Goal: Task Accomplishment & Management: Use online tool/utility

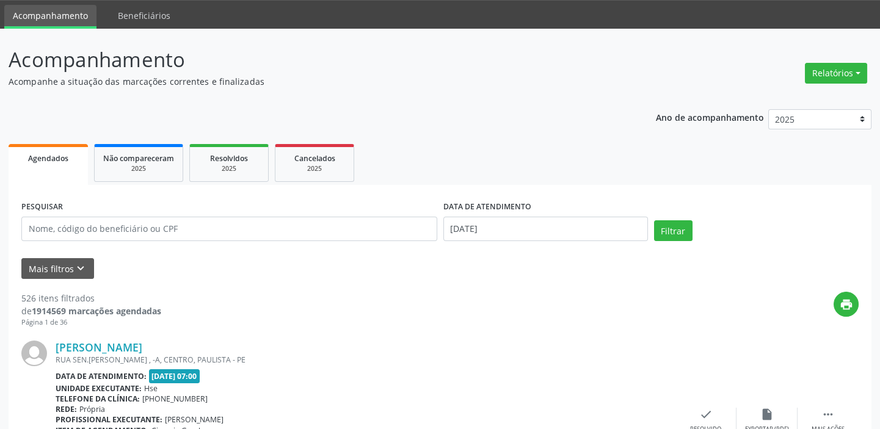
scroll to position [55, 0]
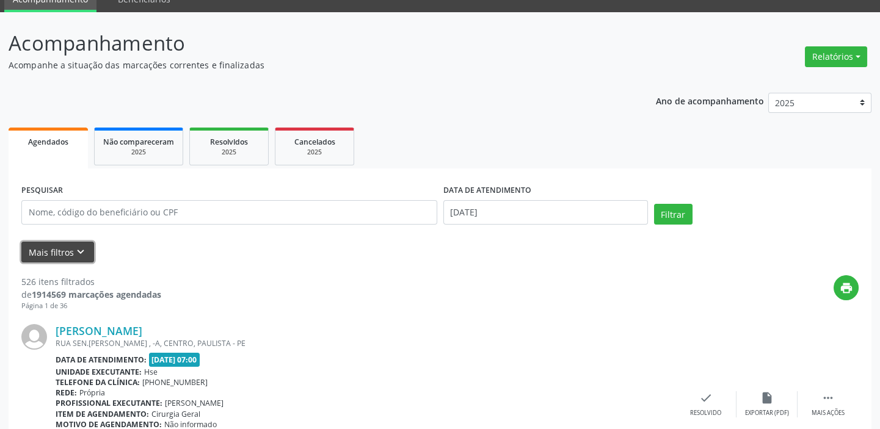
click at [78, 255] on icon "keyboard_arrow_down" at bounding box center [80, 252] width 13 height 13
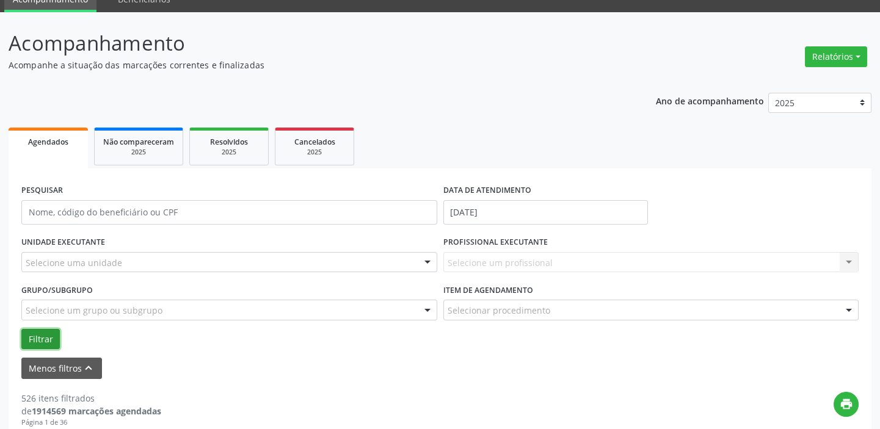
click at [39, 337] on button "Filtrar" at bounding box center [40, 339] width 38 height 21
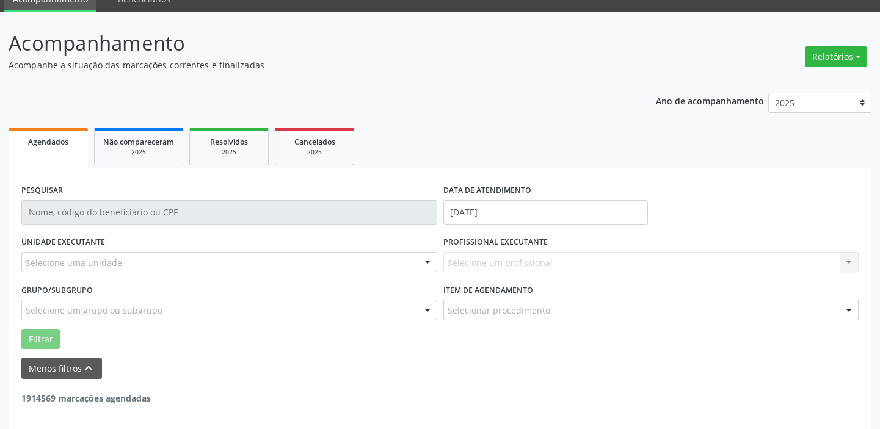
click at [853, 263] on div "Selecione um profissional Nenhum resultado encontrado para: " " Não há nenhuma …" at bounding box center [651, 262] width 416 height 21
click at [516, 260] on div "Selecione um profissional Nenhum resultado encontrado para: " " Não há nenhuma …" at bounding box center [651, 262] width 416 height 21
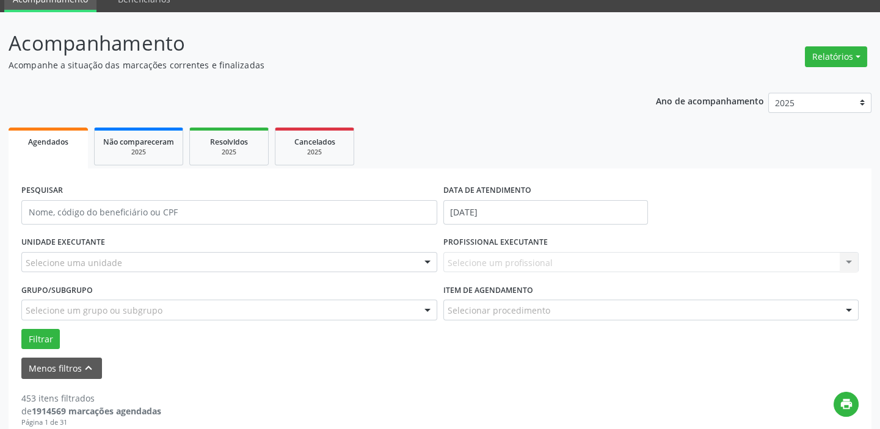
click at [861, 262] on div "PROFISSIONAL EXECUTANTE Selecione um profissional Nenhum resultado encontrado p…" at bounding box center [651, 257] width 422 height 48
click at [575, 260] on div "Selecione um profissional Nenhum resultado encontrado para: " " Não há nenhuma …" at bounding box center [651, 262] width 416 height 21
click at [476, 258] on div "Selecione um profissional Nenhum resultado encontrado para: " " Não há nenhuma …" at bounding box center [651, 262] width 416 height 21
click at [485, 260] on div "Selecione um profissional Nenhum resultado encontrado para: " " Não há nenhuma …" at bounding box center [651, 262] width 416 height 21
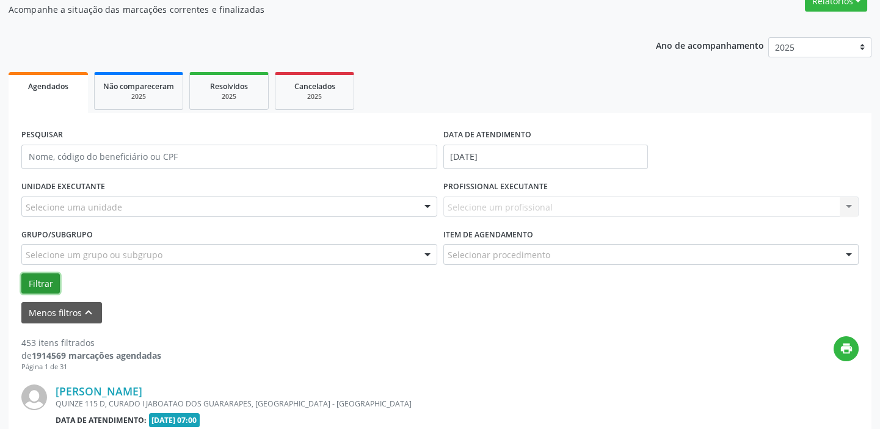
click at [35, 285] on button "Filtrar" at bounding box center [40, 284] width 38 height 21
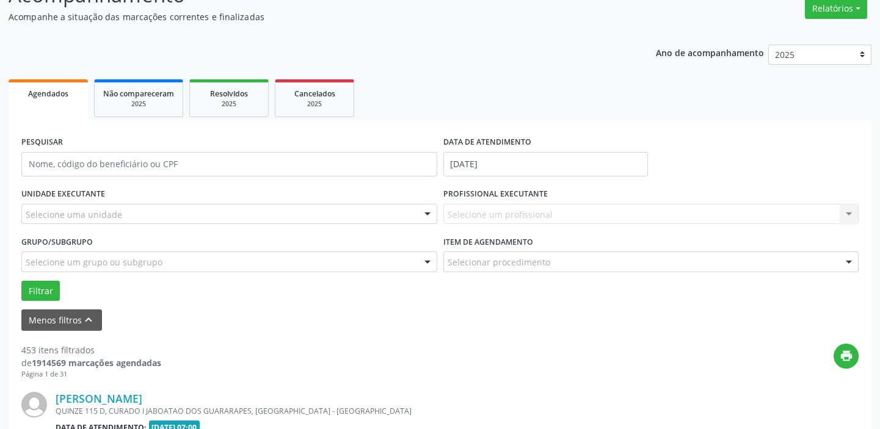
scroll to position [111, 0]
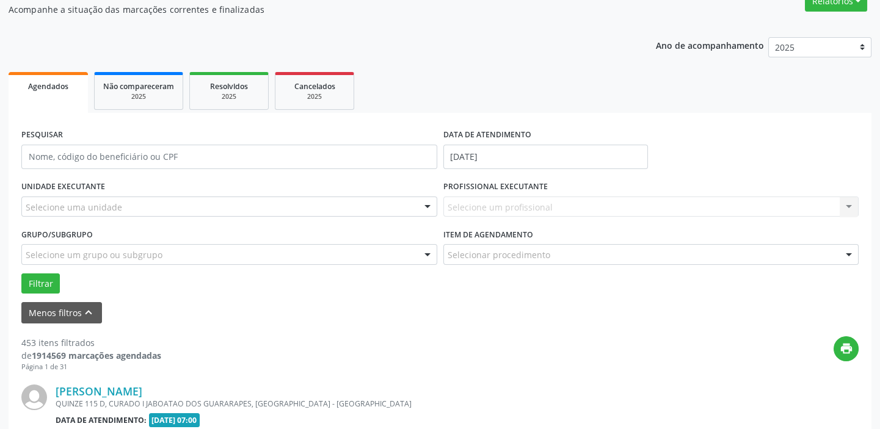
click at [200, 210] on div "Selecione uma unidade" at bounding box center [229, 207] width 416 height 21
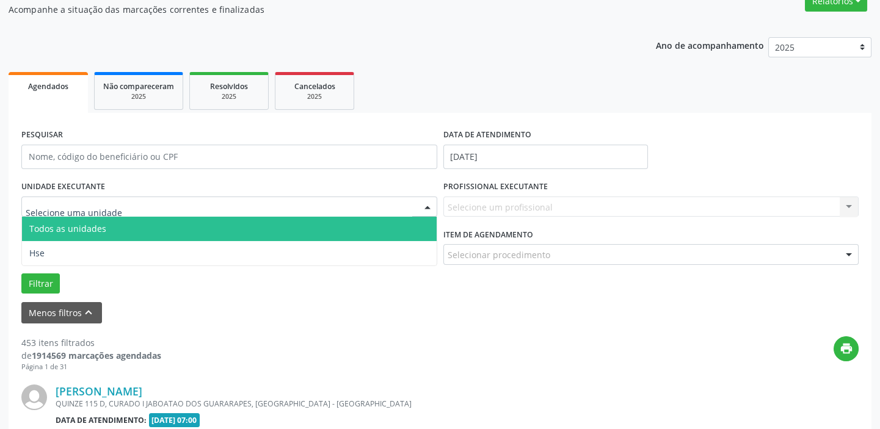
click at [199, 230] on span "Todos as unidades" at bounding box center [229, 229] width 415 height 24
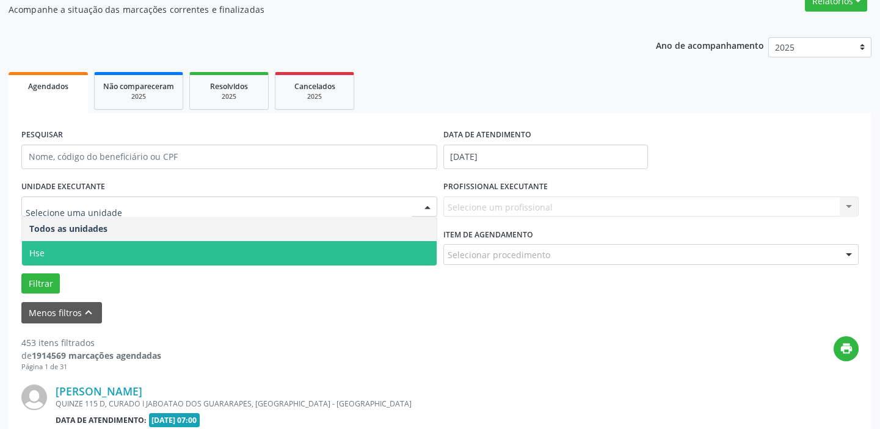
click at [213, 258] on span "Hse" at bounding box center [229, 253] width 415 height 24
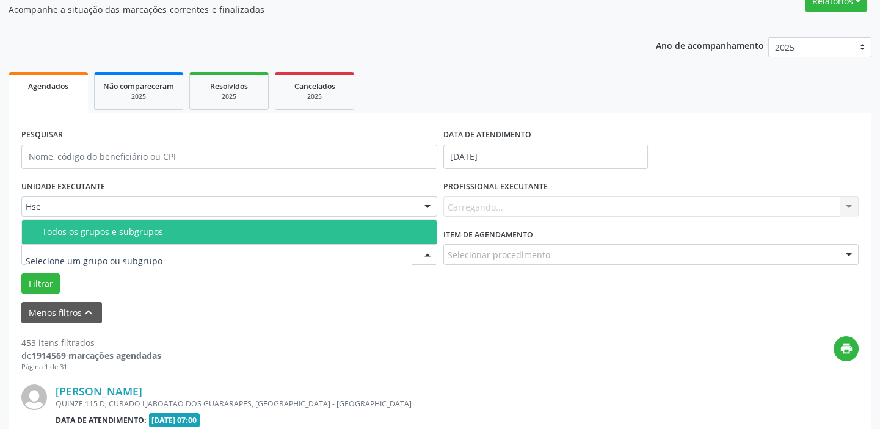
click at [244, 260] on div at bounding box center [229, 254] width 416 height 21
click at [250, 220] on span "Todos os grupos e subgrupos" at bounding box center [229, 232] width 415 height 24
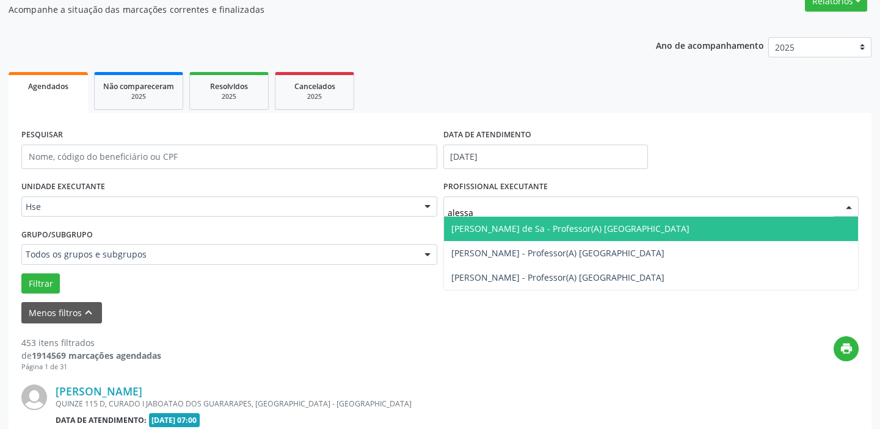
type input "alessan"
click at [575, 223] on span "[PERSON_NAME] de Sa - Professor(A) [GEOGRAPHIC_DATA]" at bounding box center [570, 229] width 238 height 12
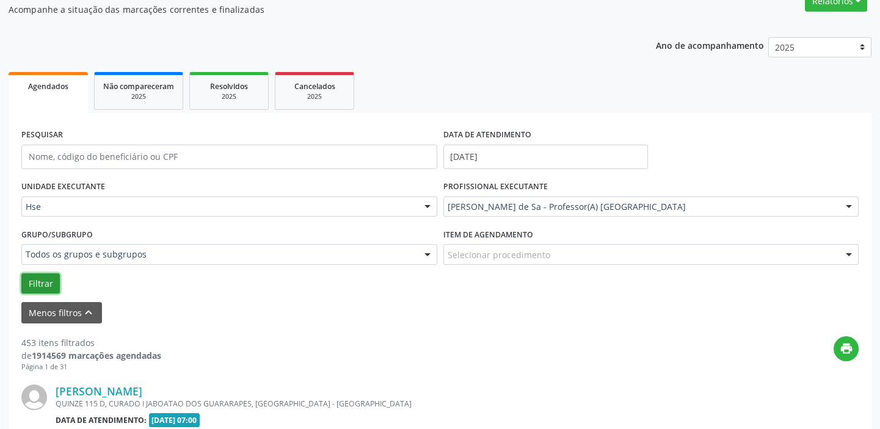
click at [24, 277] on button "Filtrar" at bounding box center [40, 284] width 38 height 21
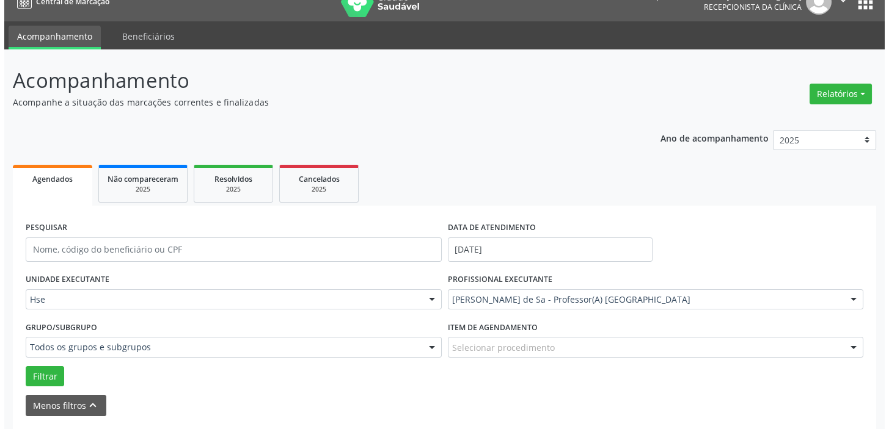
scroll to position [0, 0]
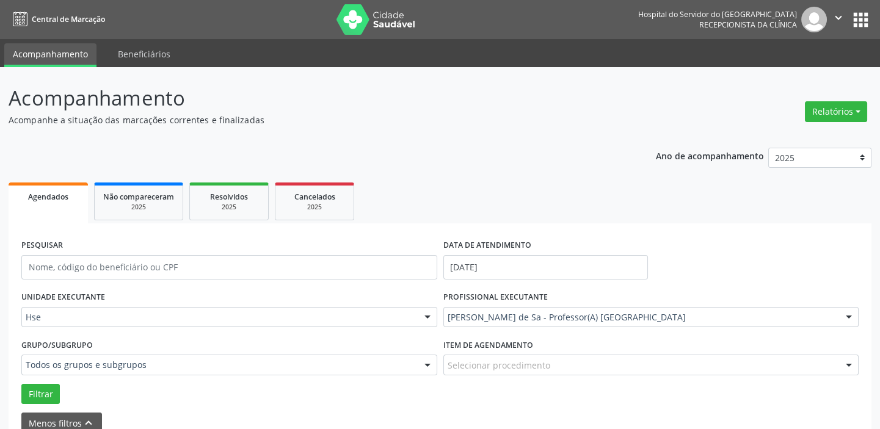
click at [837, 111] on button "Relatórios" at bounding box center [836, 111] width 62 height 21
click at [806, 136] on link "Agendamentos" at bounding box center [801, 137] width 131 height 17
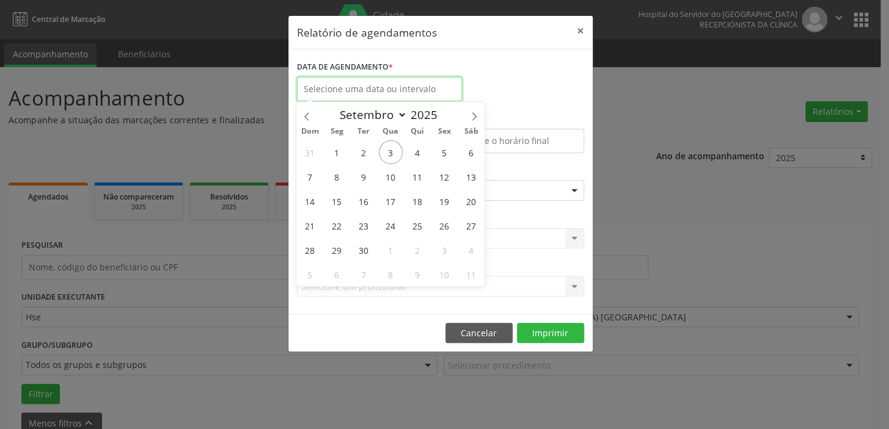
click at [437, 84] on input "text" at bounding box center [379, 89] width 165 height 24
click at [392, 154] on span "3" at bounding box center [391, 152] width 24 height 24
type input "[DATE]"
click at [392, 154] on span "3" at bounding box center [391, 152] width 24 height 24
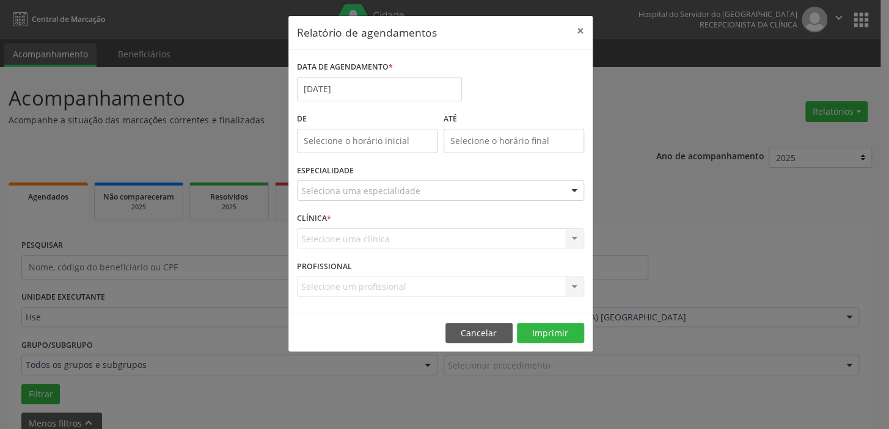
click at [533, 190] on div "Seleciona uma especialidade" at bounding box center [440, 190] width 287 height 21
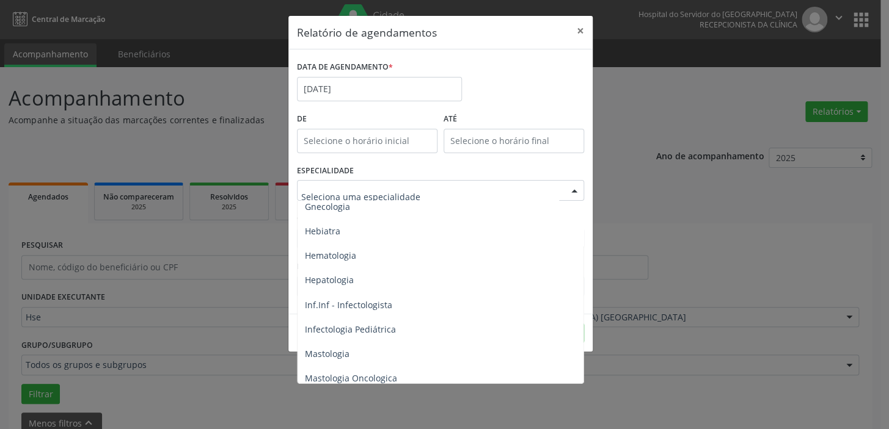
scroll to position [888, 0]
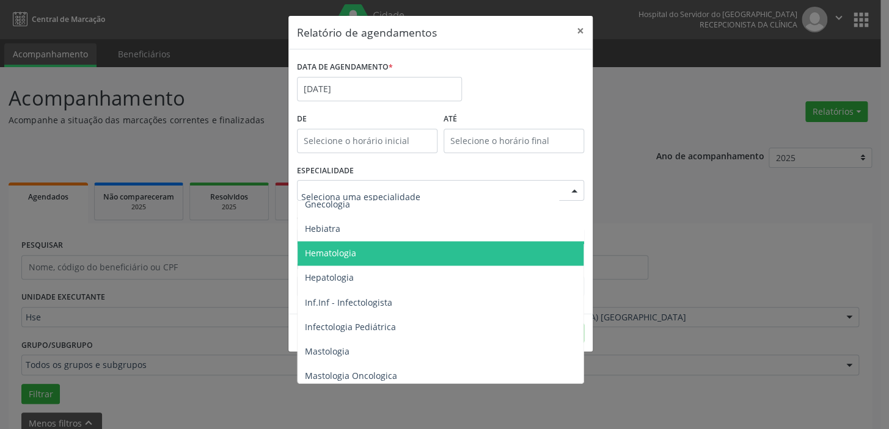
click at [527, 260] on span "Hematologia" at bounding box center [441, 253] width 288 height 24
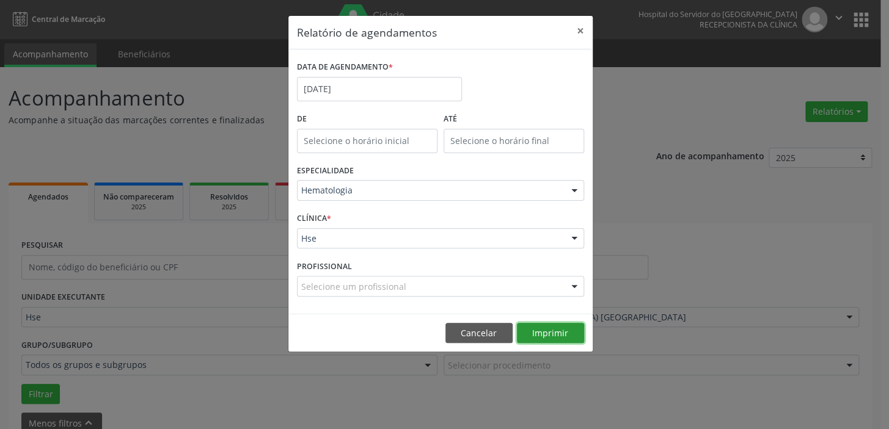
click at [567, 337] on button "Imprimir" at bounding box center [550, 333] width 67 height 21
